Goal: Information Seeking & Learning: Learn about a topic

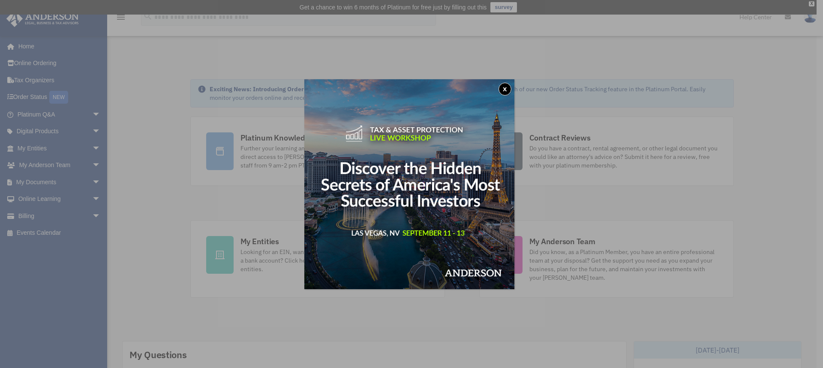
click at [507, 86] on button "x" at bounding box center [504, 89] width 13 height 13
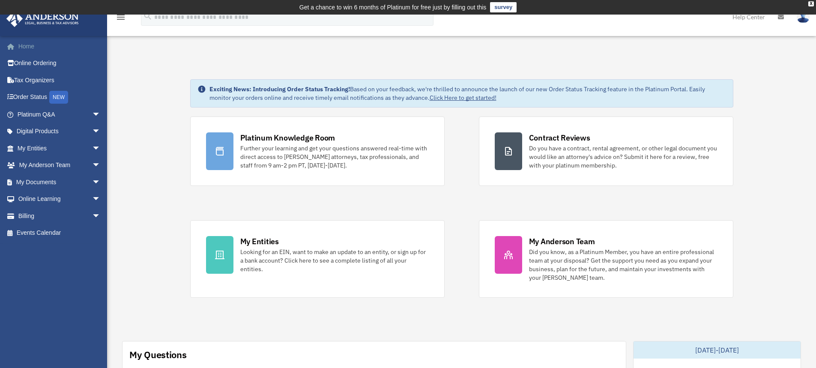
click at [28, 48] on link "Home" at bounding box center [60, 46] width 108 height 17
click at [811, 3] on div "X" at bounding box center [812, 3] width 6 height 5
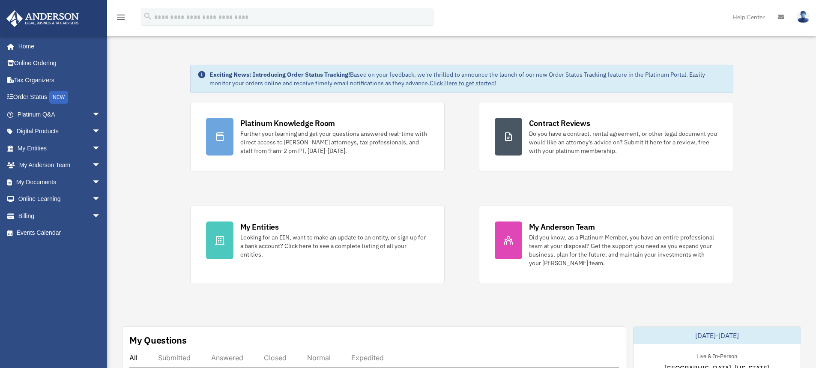
click at [753, 18] on link "Help Center" at bounding box center [748, 17] width 45 height 34
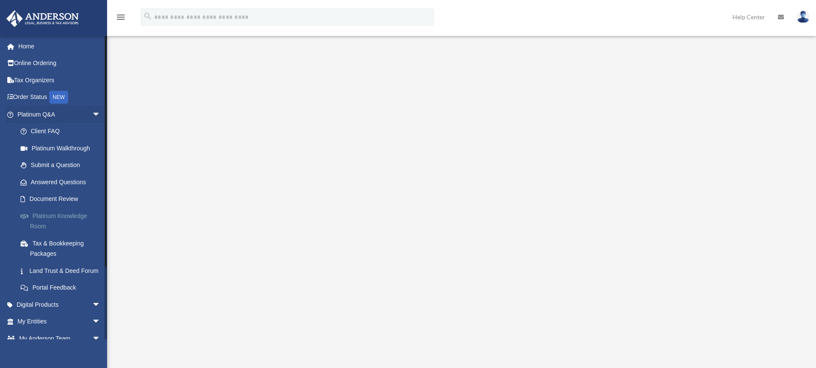
click at [72, 215] on link "Platinum Knowledge Room" at bounding box center [63, 220] width 102 height 27
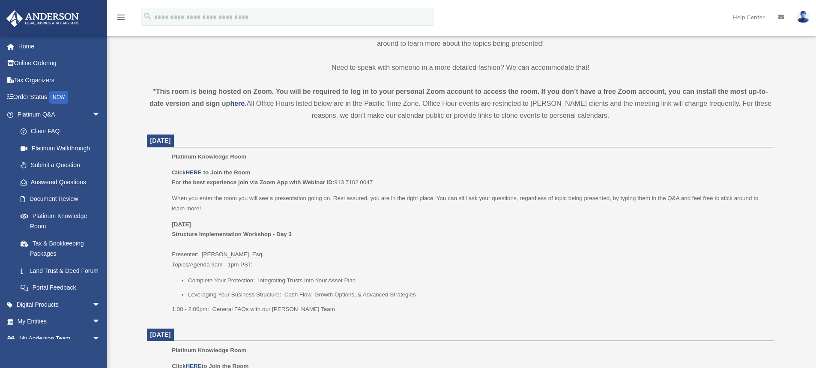
scroll to position [250, 0]
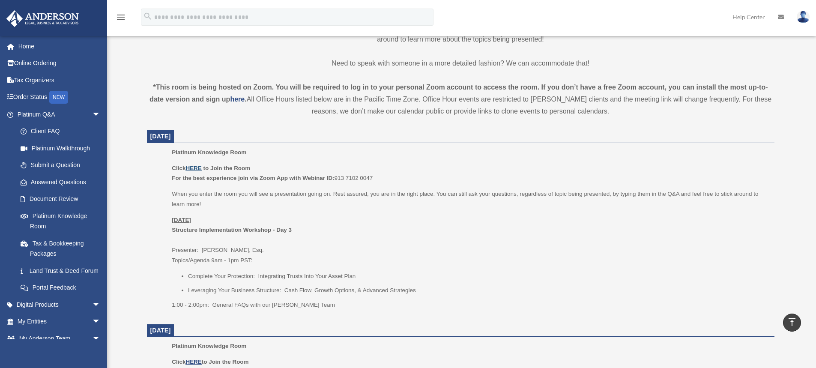
click at [195, 166] on u "HERE" at bounding box center [194, 168] width 16 height 6
